Goal: Task Accomplishment & Management: Complete application form

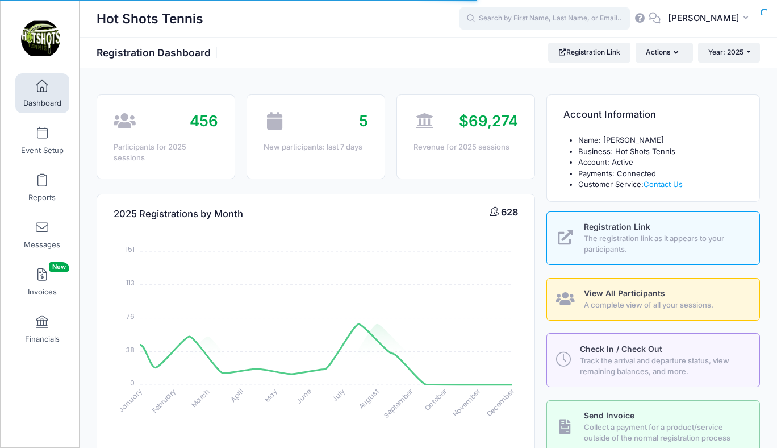
click at [534, 19] on input "text" at bounding box center [545, 18] width 170 height 23
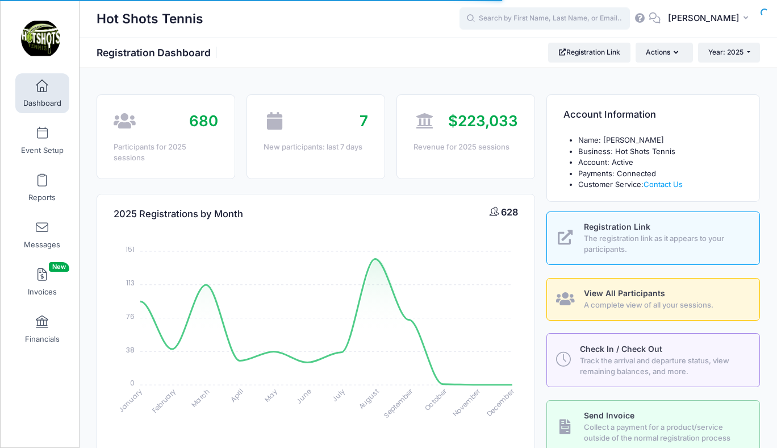
select select
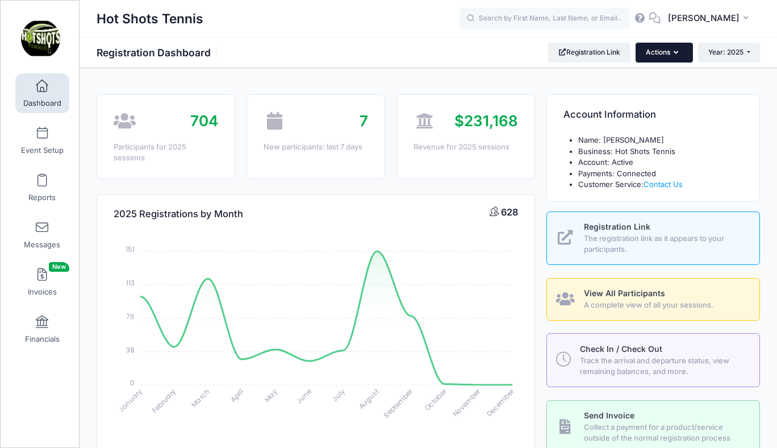
click at [652, 49] on button "Actions" at bounding box center [664, 52] width 57 height 19
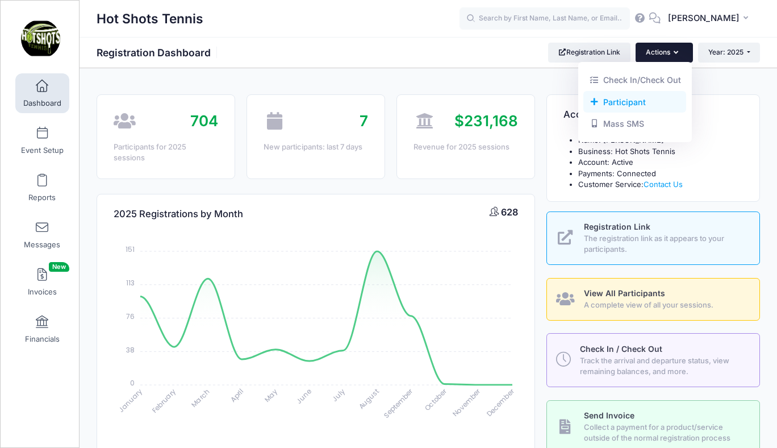
click at [621, 100] on link "Participant" at bounding box center [635, 102] width 103 height 22
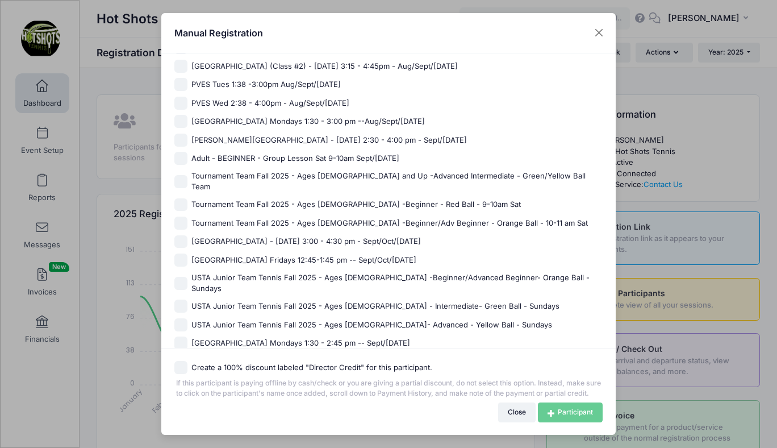
scroll to position [795, 0]
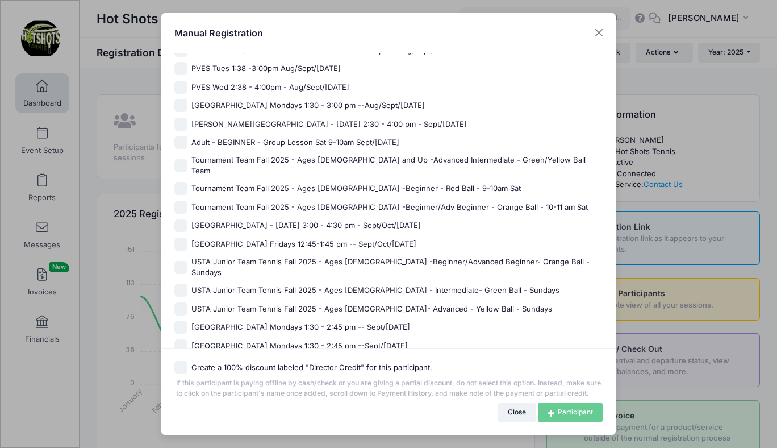
click at [280, 202] on span "Tournament Team Fall 2025 - Ages [DEMOGRAPHIC_DATA] -Beginner/Adv Beginner - Or…" at bounding box center [390, 207] width 397 height 11
click at [188, 201] on input "Tournament Team Fall 2025 - Ages [DEMOGRAPHIC_DATA] -Beginner/Adv Beginner - Or…" at bounding box center [180, 207] width 13 height 13
checkbox input "true"
click at [556, 411] on link "Participant" at bounding box center [570, 411] width 65 height 19
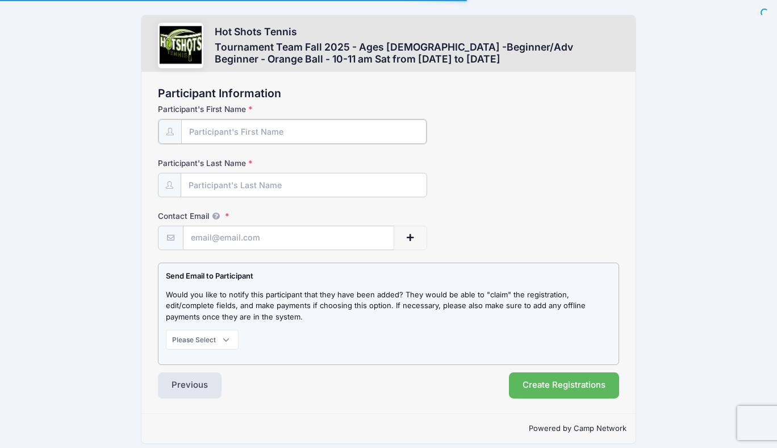
click at [264, 130] on input "Participant's First Name" at bounding box center [303, 131] width 245 height 24
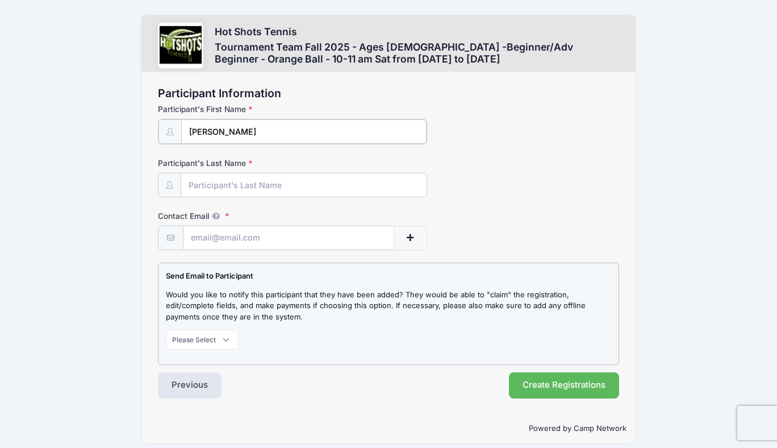
type input "Ella"
type input "Lenehan"
click at [231, 243] on input "Contact Email" at bounding box center [289, 237] width 210 height 24
paste input "angela.lin@gmail.com"
type input "angela.lin@gmail.com"
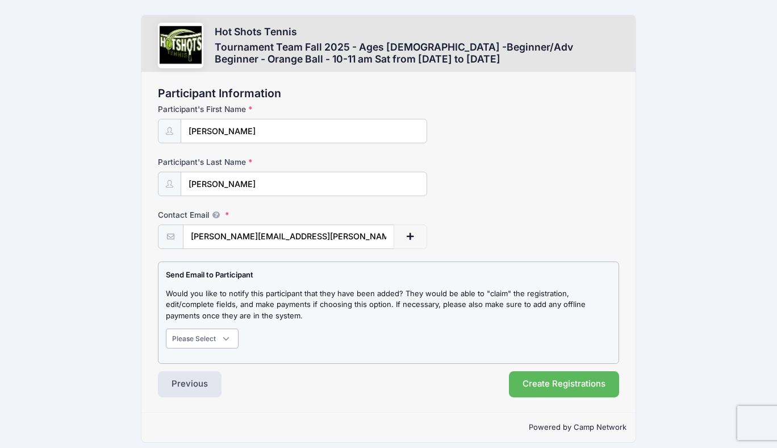
click at [206, 343] on select "Please Select Don't Notify Notify" at bounding box center [202, 337] width 73 height 19
select select "1"
click at [166, 328] on select "Please Select Don't Notify Notify" at bounding box center [202, 337] width 73 height 19
click at [551, 382] on button "Create Registrations" at bounding box center [564, 384] width 110 height 26
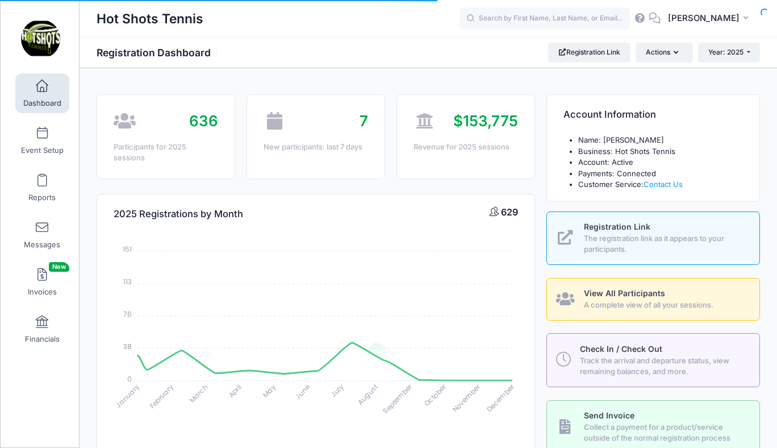
select select
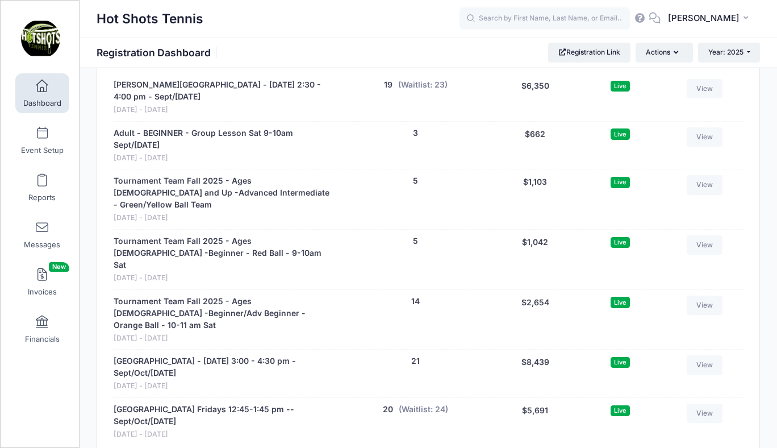
scroll to position [2521, 0]
